Goal: Obtain resource: Obtain resource

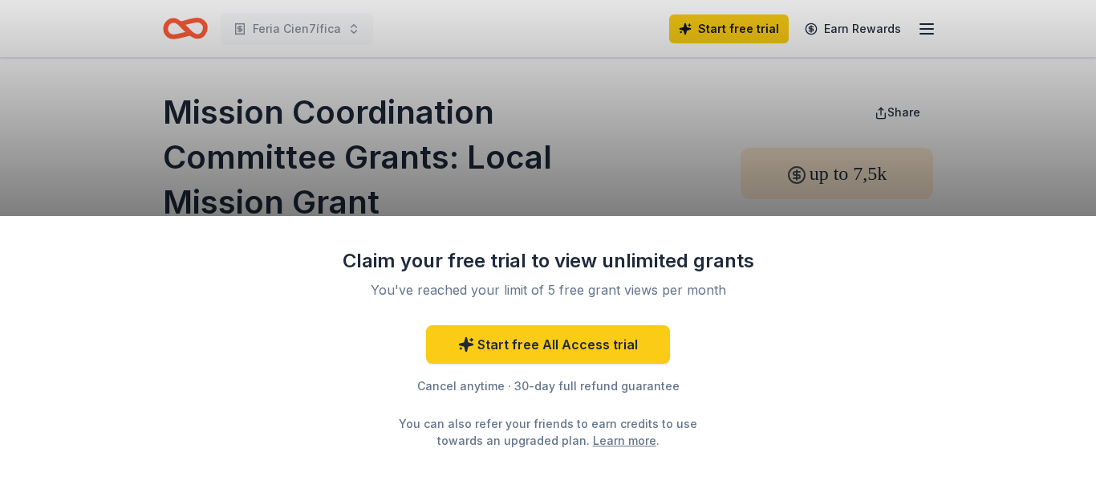
click at [672, 205] on div "Claim your free trial to view unlimited grants You've reached your limit of 5 f…" at bounding box center [548, 240] width 1096 height 481
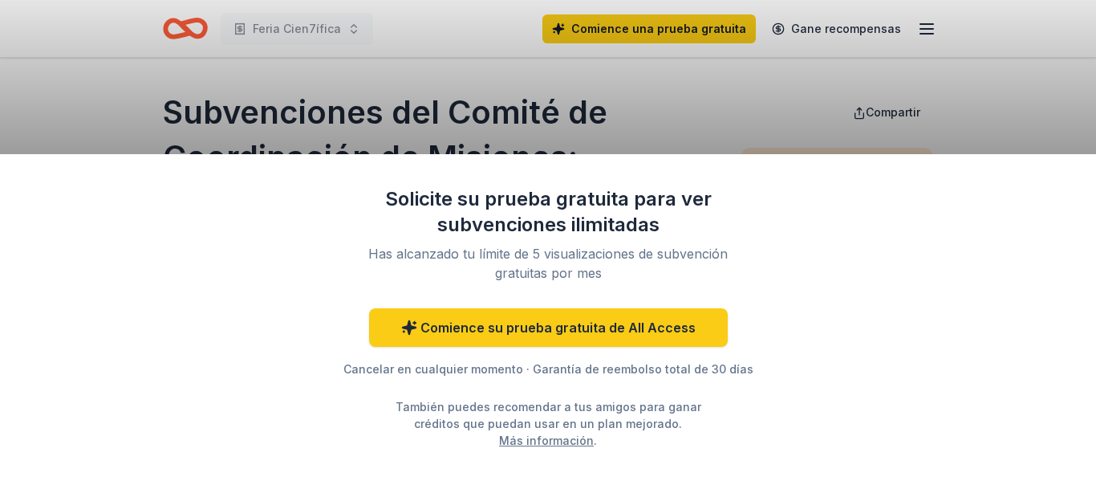
drag, startPoint x: 549, startPoint y: 211, endPoint x: 1006, endPoint y: 234, distance: 458.0
click at [1005, 234] on div "Solicite su prueba gratuita para ver subvenciones ilimitadas Has alcanzado tu l…" at bounding box center [548, 317] width 1096 height 327
click at [1083, 83] on html "Feria Cien7ífica Comience una prueba gratuita Gane recompensas Subvenciones del…" at bounding box center [548, 240] width 1096 height 481
